Goal: Information Seeking & Learning: Learn about a topic

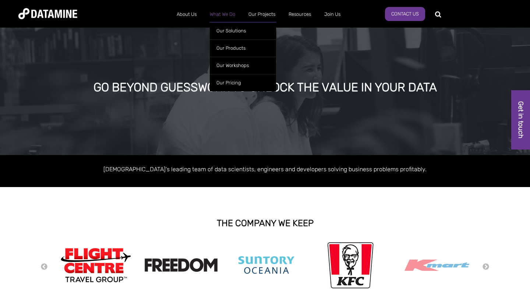
click at [212, 15] on link "What We Do" at bounding box center [222, 14] width 39 height 19
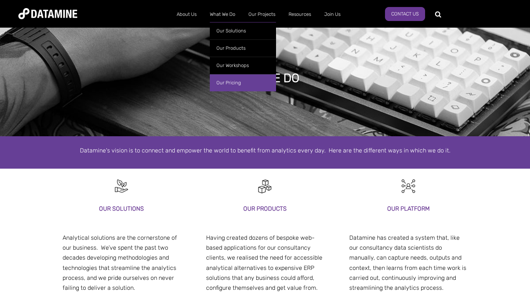
click at [234, 81] on link "Our Pricing" at bounding box center [243, 82] width 66 height 17
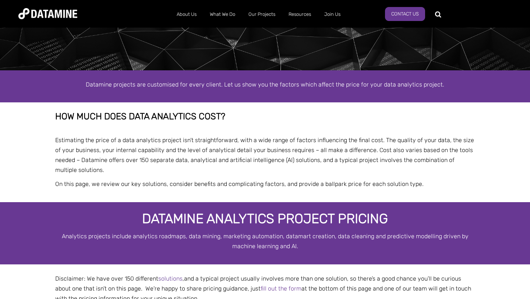
click at [269, 146] on p "Estimating the price of a data analytics project isn’t straightforward, with a …" at bounding box center [265, 155] width 420 height 40
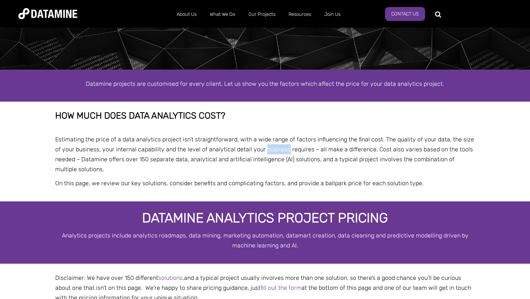
click at [269, 146] on span "Estimating the price of a data analytics project isn’t straightforward, with a …" at bounding box center [264, 154] width 419 height 37
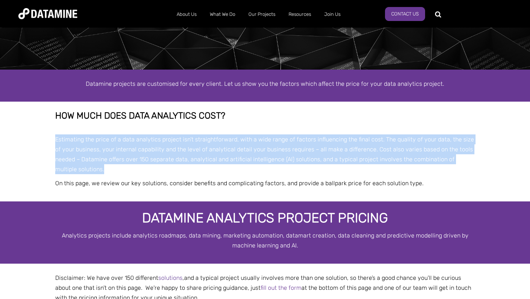
click at [269, 146] on span "Estimating the price of a data analytics project isn’t straightforward, with a …" at bounding box center [264, 154] width 419 height 37
click at [333, 177] on div "How much does data analytics cost? Estimating the price of a data analytics pro…" at bounding box center [265, 149] width 420 height 77
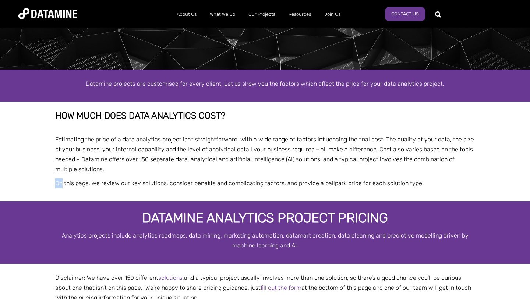
click at [333, 177] on div "How much does data analytics cost? Estimating the price of a data analytics pro…" at bounding box center [265, 149] width 420 height 77
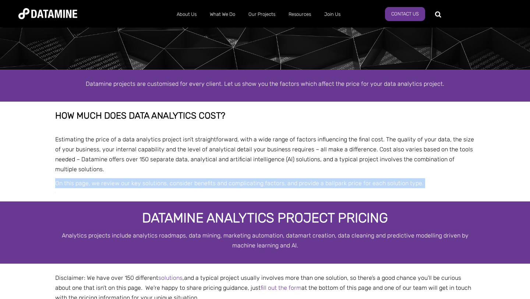
click at [333, 177] on div "How much does data analytics cost? Estimating the price of a data analytics pro…" at bounding box center [265, 149] width 420 height 77
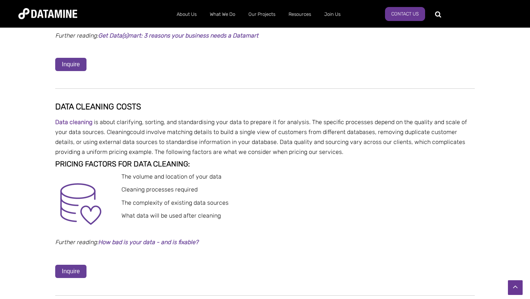
scroll to position [1919, 0]
